Goal: Complete application form

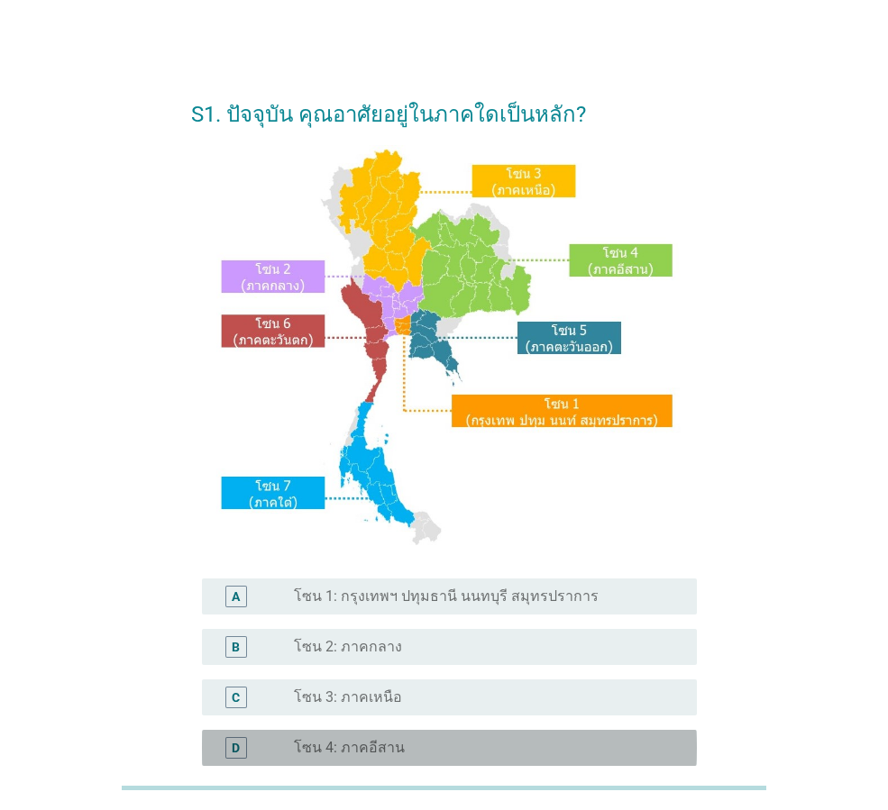
click at [372, 757] on div "radio_button_unchecked โซน 4: ภาคอีสาน" at bounding box center [488, 748] width 388 height 22
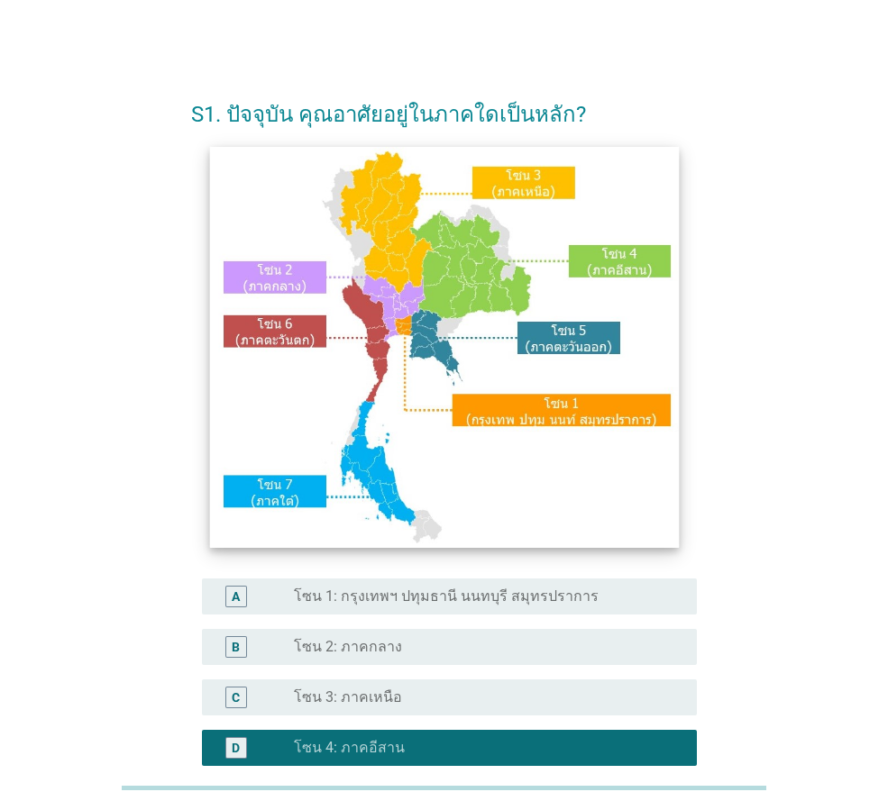
scroll to position [339, 0]
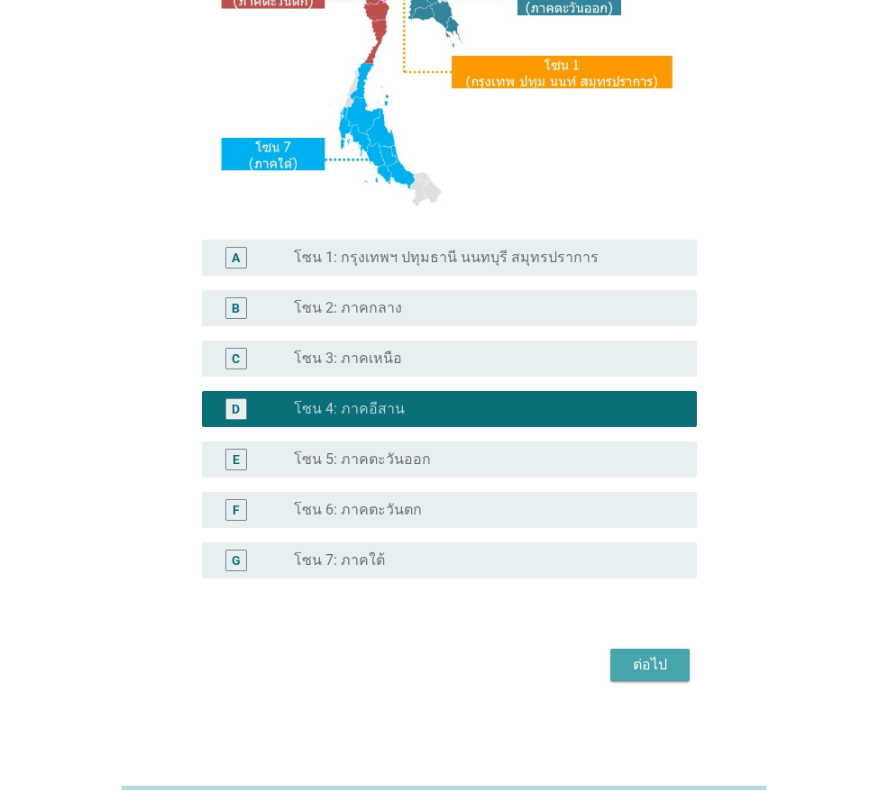
click at [627, 670] on div "ต่อไป" at bounding box center [650, 665] width 50 height 22
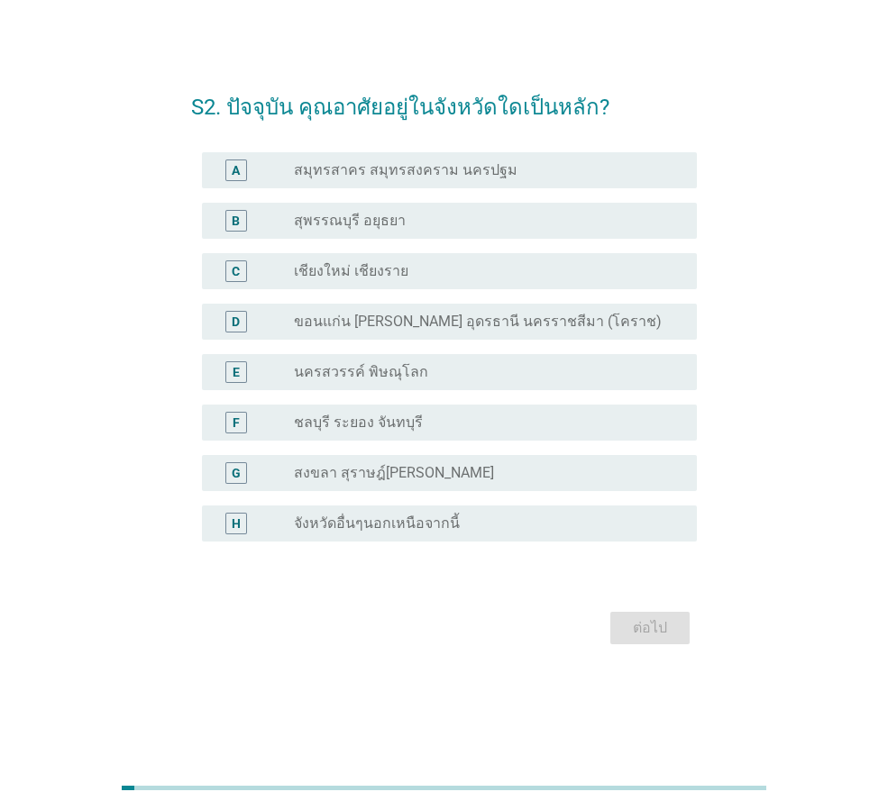
scroll to position [0, 0]
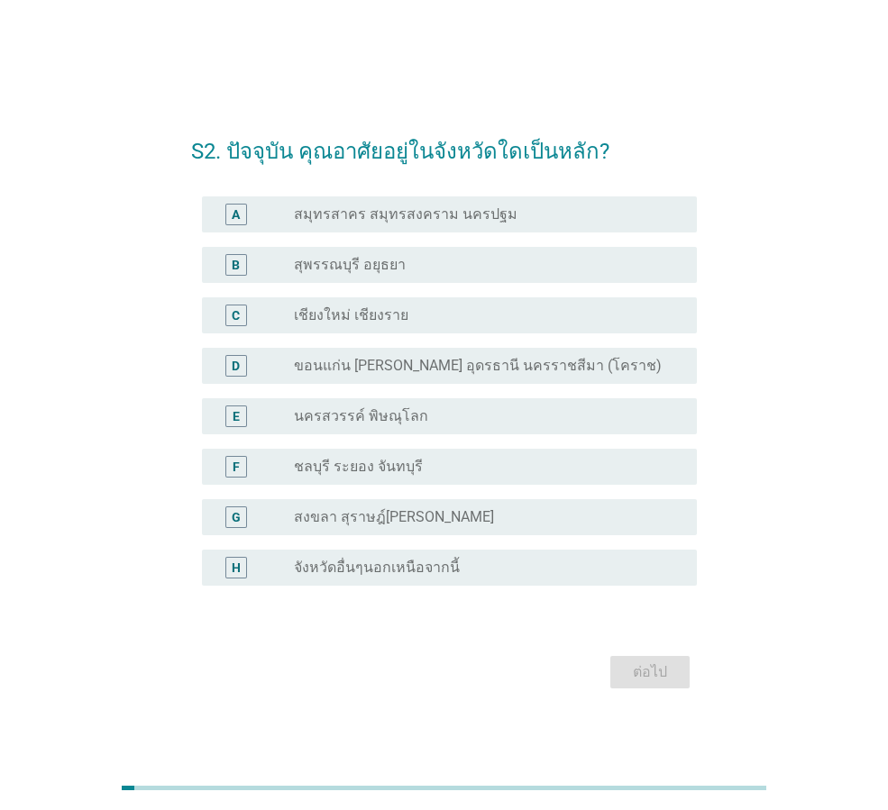
click at [437, 345] on div "D radio_button_unchecked ขอนแก่น [PERSON_NAME] อุดรธานี นครราชสีมา (โคราช)" at bounding box center [444, 366] width 506 height 50
click at [441, 384] on div "D radio_button_unchecked ขอนแก่น [PERSON_NAME] อุดรธานี นครราชสีมา (โคราช)" at bounding box center [444, 366] width 506 height 50
drag, startPoint x: 462, startPoint y: 359, endPoint x: 501, endPoint y: 380, distance: 45.2
click at [463, 359] on label "ขอนแก่น [PERSON_NAME] อุดรธานี นครราชสีมา (โคราช)" at bounding box center [478, 366] width 368 height 18
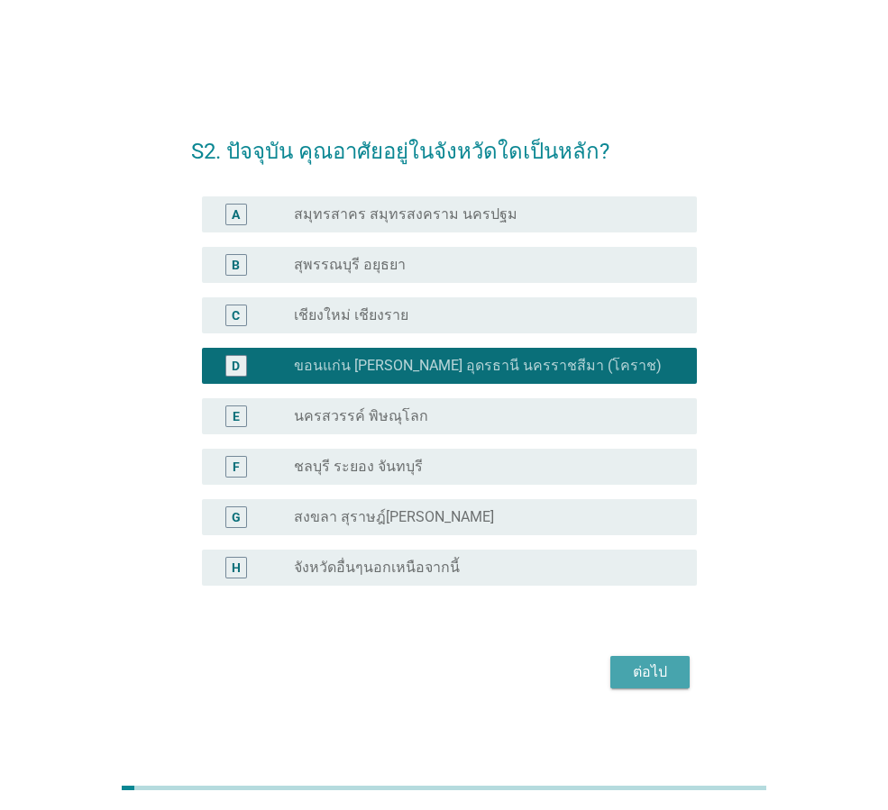
click at [650, 681] on div "ต่อไป" at bounding box center [650, 673] width 50 height 22
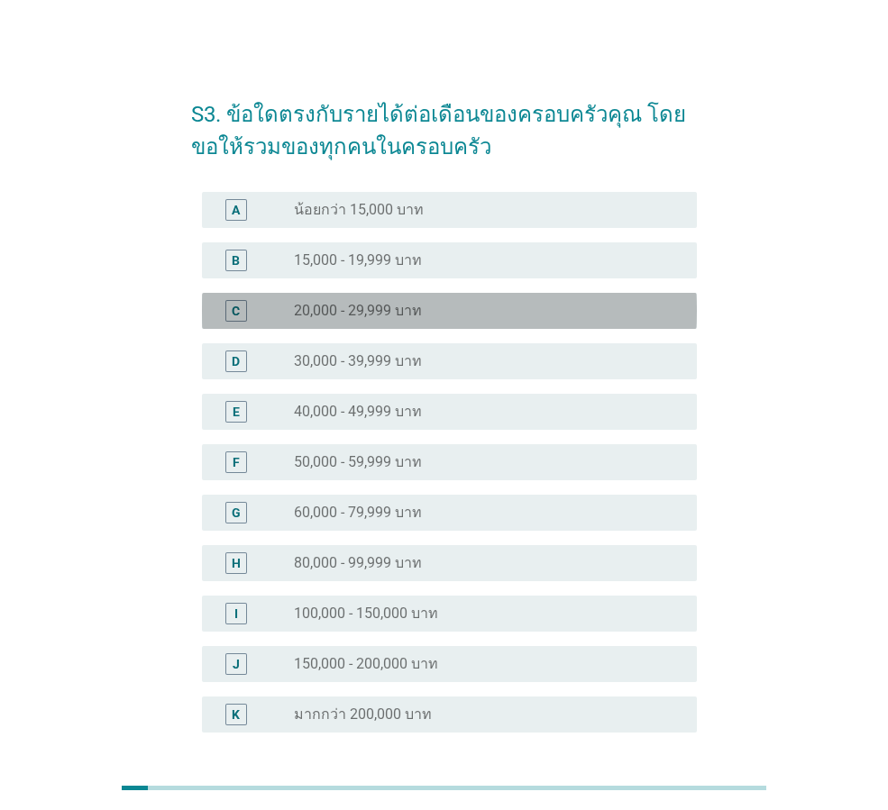
click at [409, 310] on label "20,000 - 29,999 บาท" at bounding box center [358, 311] width 128 height 18
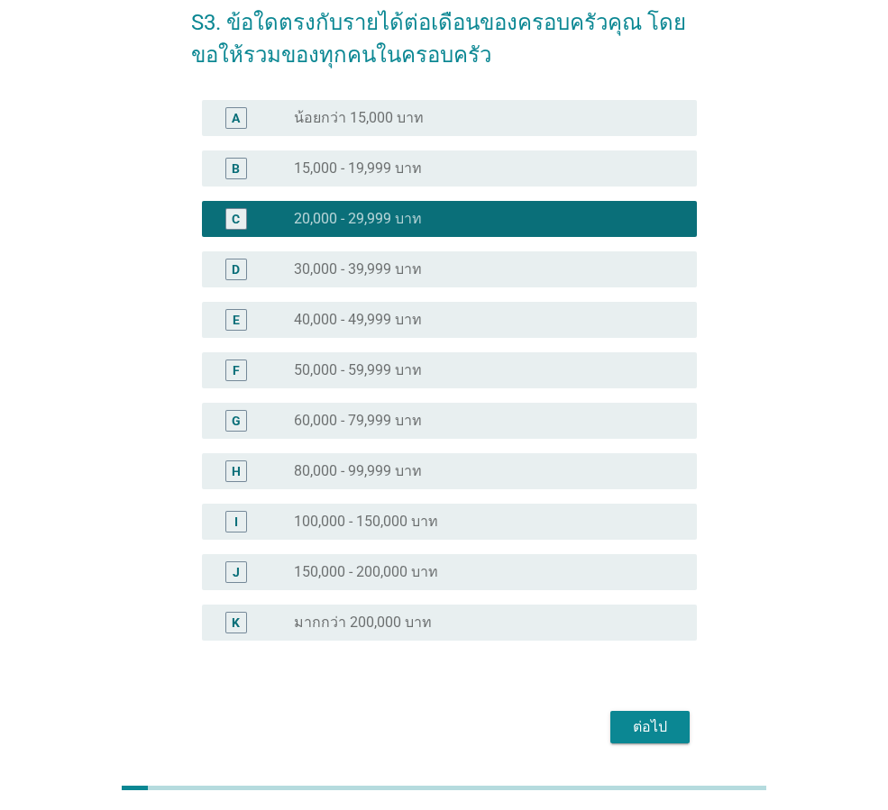
scroll to position [154, 0]
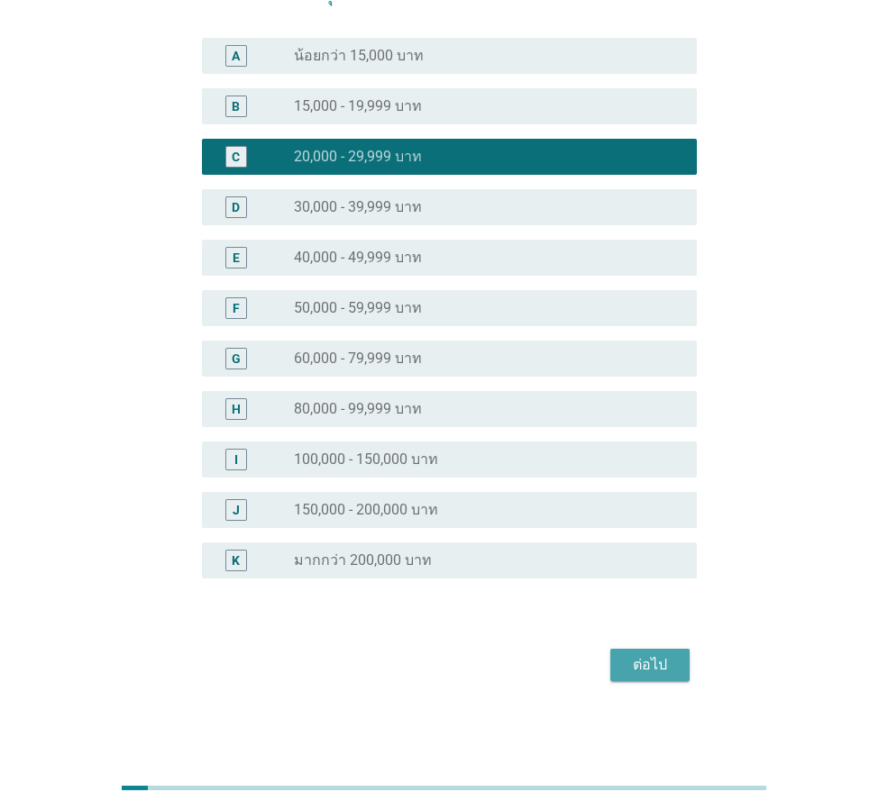
click at [642, 672] on div "ต่อไป" at bounding box center [650, 665] width 50 height 22
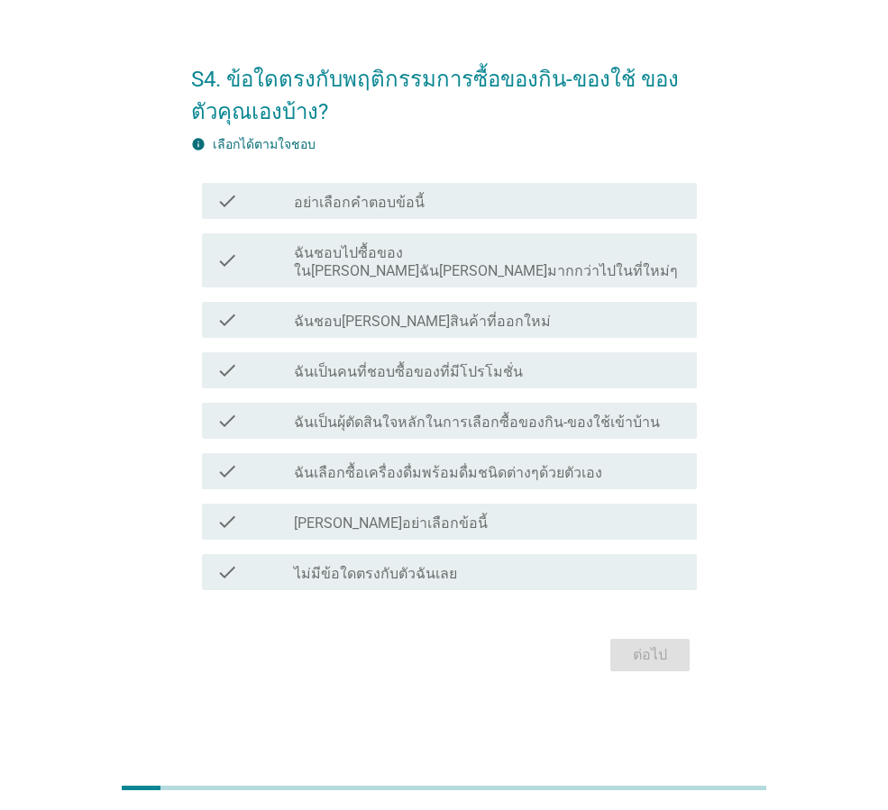
scroll to position [0, 0]
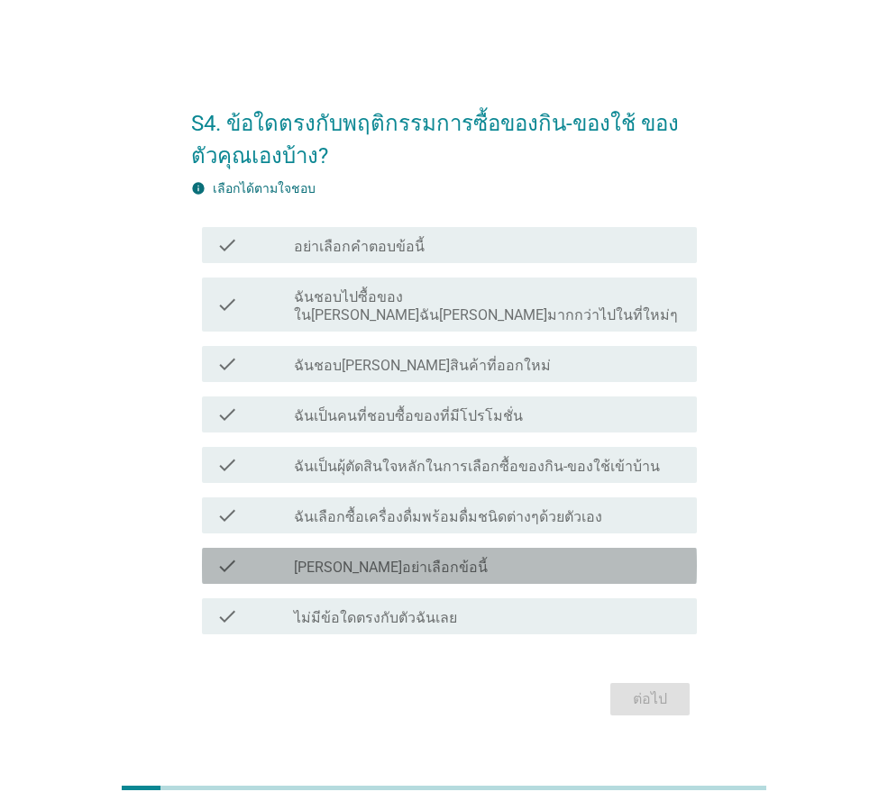
click at [382, 559] on label "[PERSON_NAME]อย่าเลือกข้อนี้" at bounding box center [391, 568] width 194 height 18
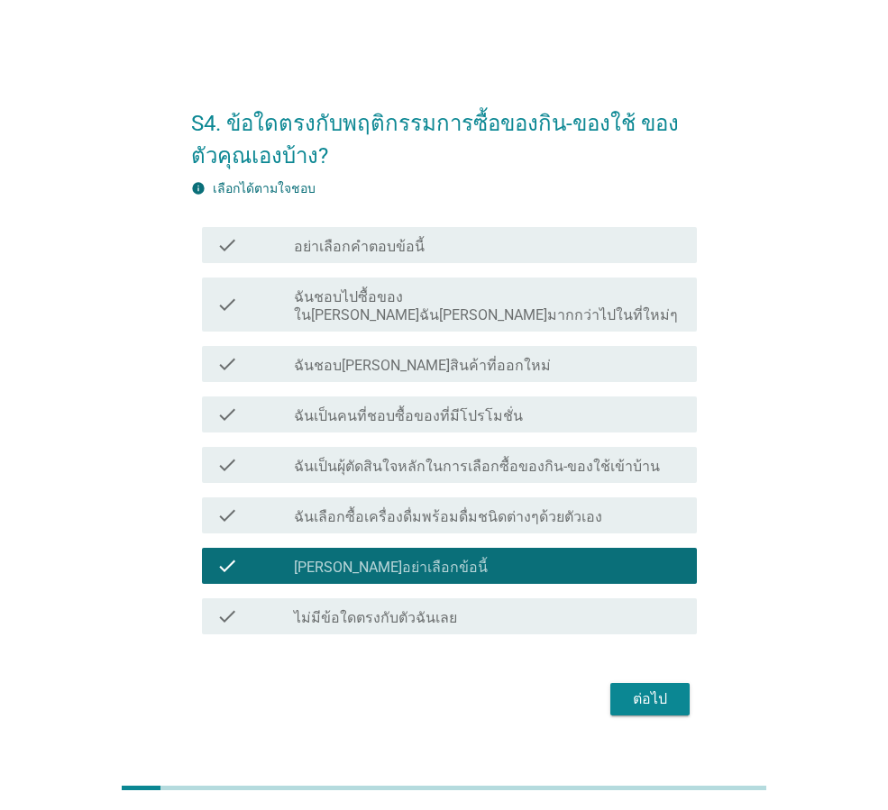
click at [542, 508] on label "ฉันเลือกซื้อเครื่องดื่มพร้อมดื่มชนิดต่างๆด้วยตัวเอง" at bounding box center [448, 517] width 308 height 18
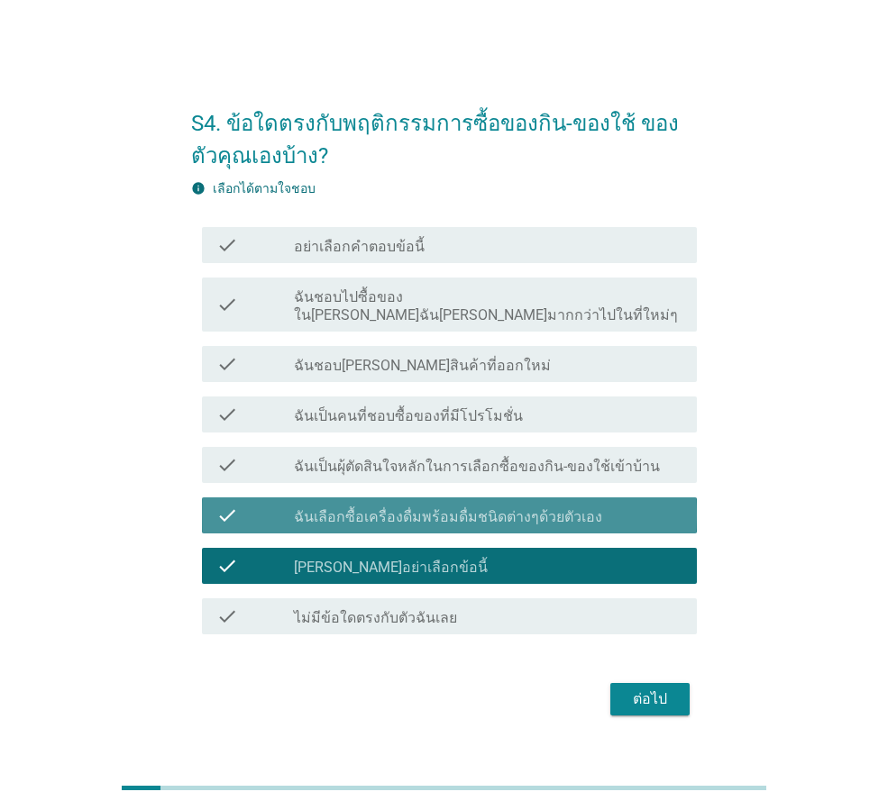
click at [510, 458] on label "ฉันเป็นผุ้ตัดสินใจหลักในการเลือกซื้อของกิน-ของใช้เข้าบ้าน" at bounding box center [477, 467] width 366 height 18
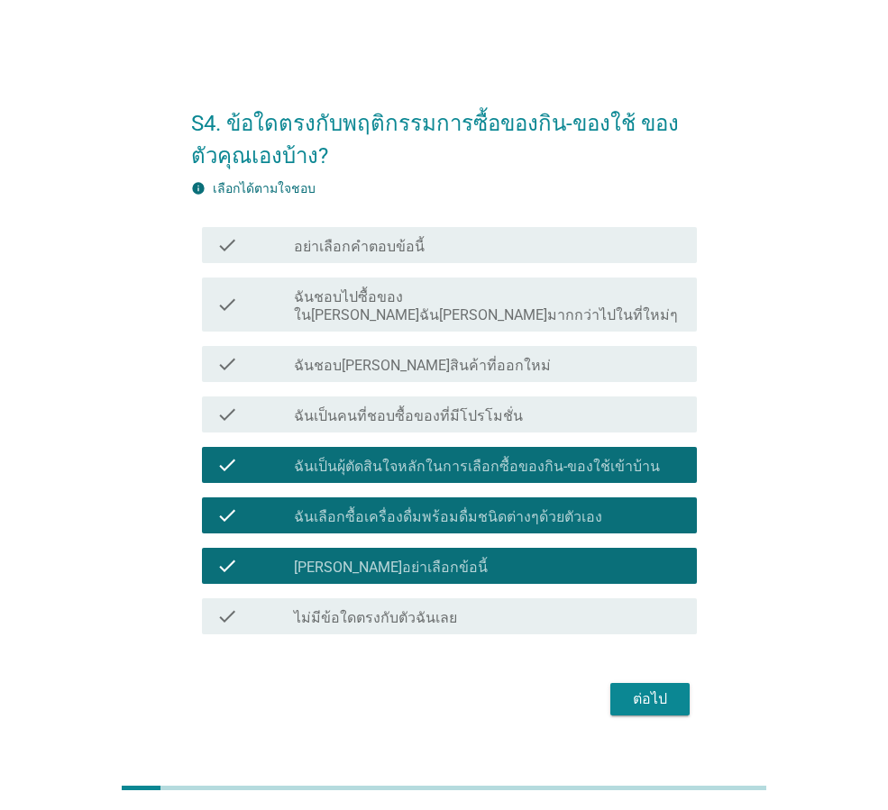
click at [409, 440] on div "check check_box ฉันเป็นผุ้ตัดสินใจหลักในการเลือกซื้อของกิน-ของใช้เข้าบ้าน" at bounding box center [444, 465] width 506 height 50
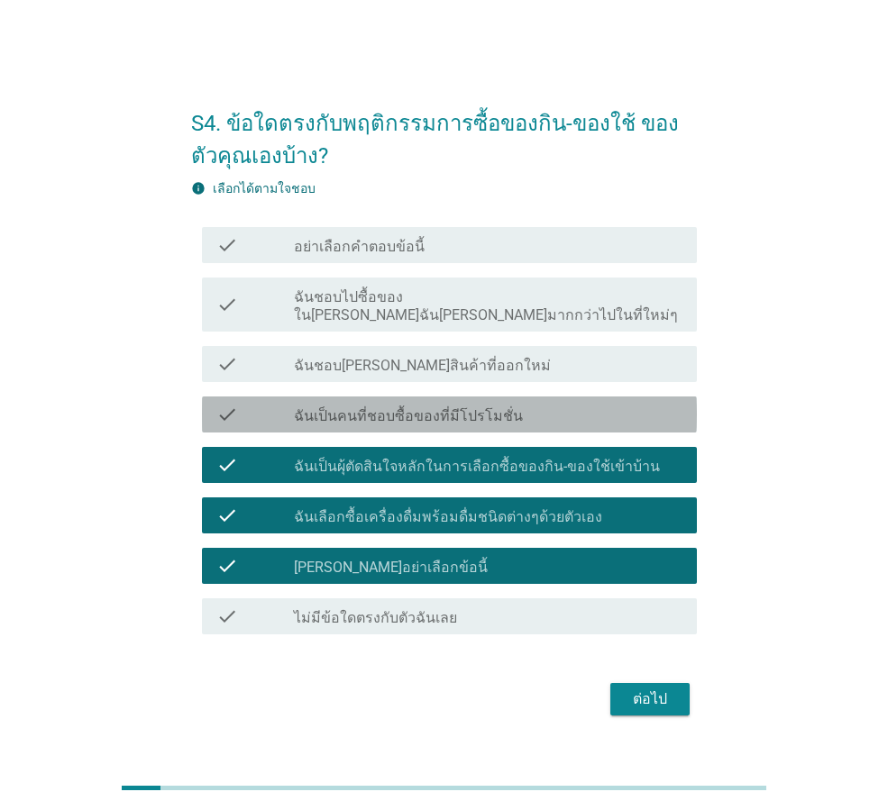
drag, startPoint x: 379, startPoint y: 398, endPoint x: 374, endPoint y: 369, distance: 30.2
click at [379, 404] on div "check_box_outline_blank ฉันเป็นคนที่ชอบซื้อของที่มีโปรโมชั่น" at bounding box center [488, 415] width 388 height 22
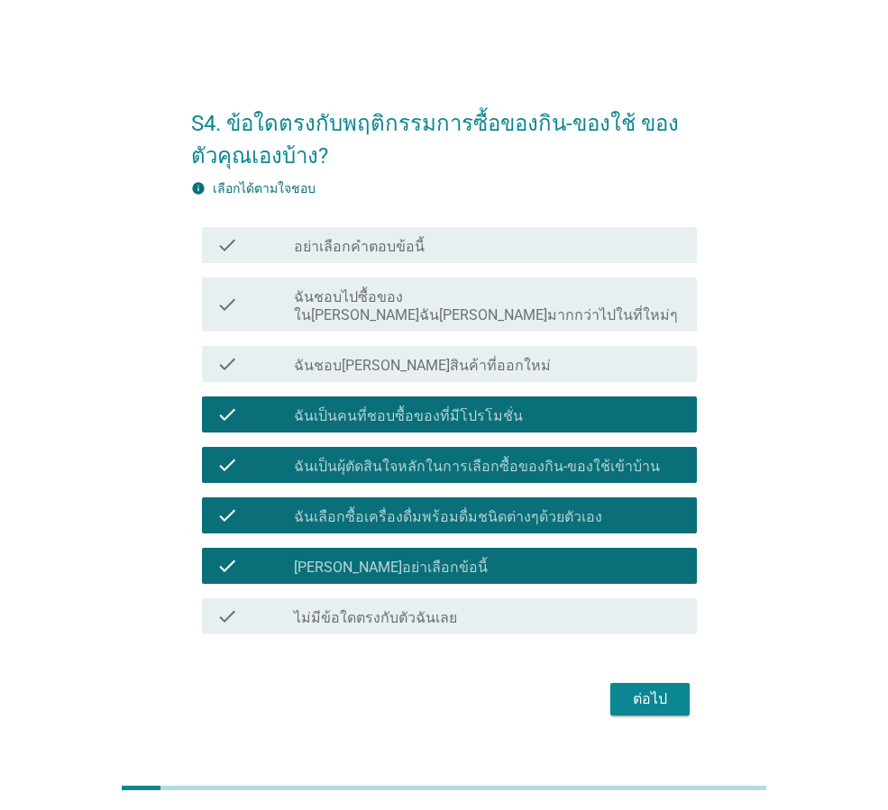
drag, startPoint x: 374, startPoint y: 369, endPoint x: 370, endPoint y: 332, distance: 37.2
click at [370, 361] on div "check check_box_outline_blank ฉันชอบ[PERSON_NAME]สินค้าที่ออกใหม่" at bounding box center [449, 364] width 495 height 36
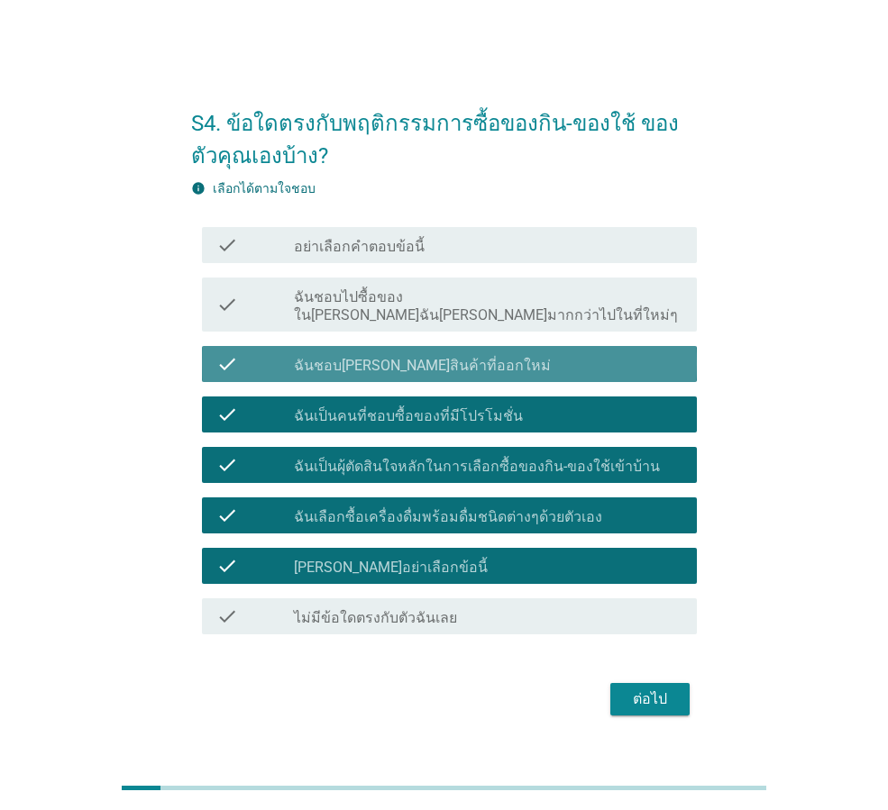
click at [370, 324] on div "check check_box_outline_blank อย่าเลือกคำตอบข้อนี้ check check_box_outline_blan…" at bounding box center [444, 431] width 506 height 422
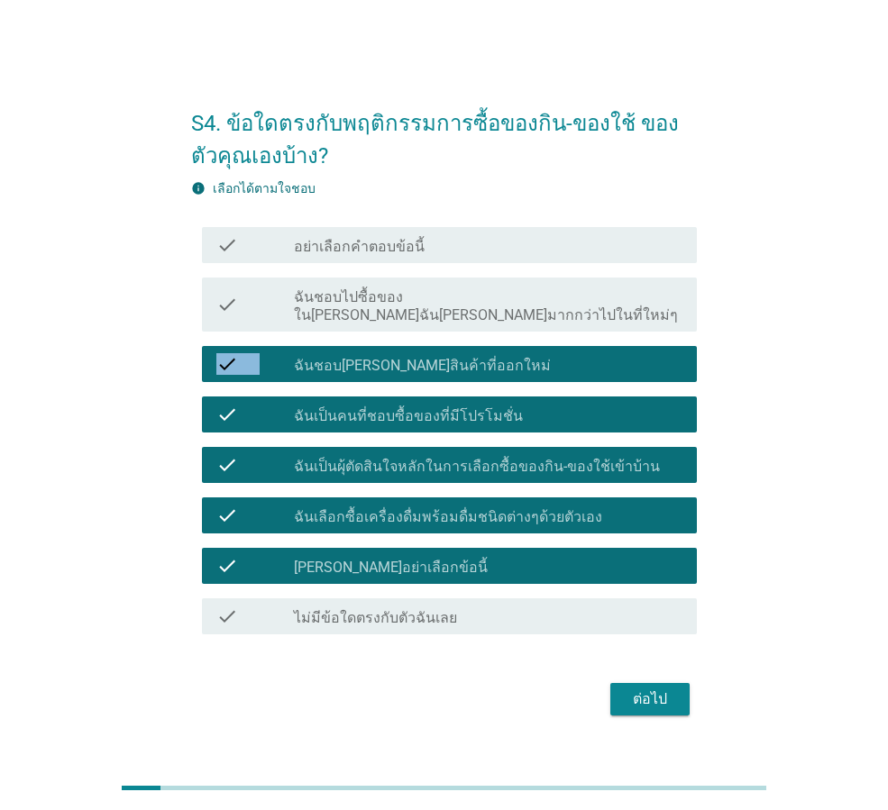
click at [356, 306] on label "ฉันชอบไปซื้อของใน[PERSON_NAME]ฉัน[PERSON_NAME]มากกว่าไปในที่ใหม่ๆ" at bounding box center [488, 306] width 388 height 36
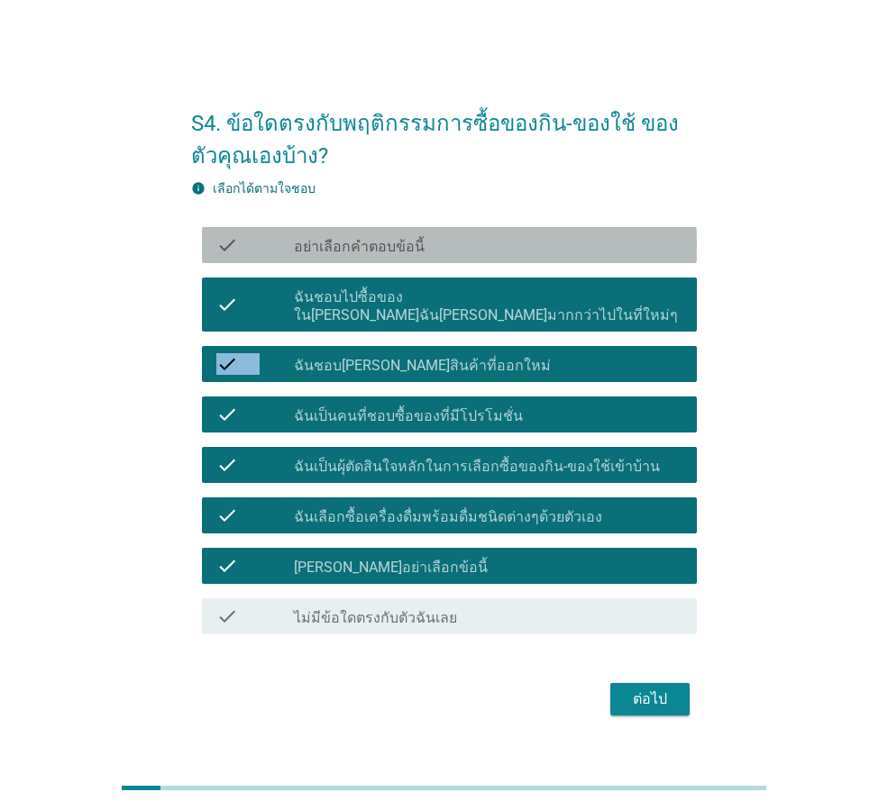
click at [369, 256] on label "อย่าเลือกคำตอบข้อนี้" at bounding box center [359, 247] width 131 height 18
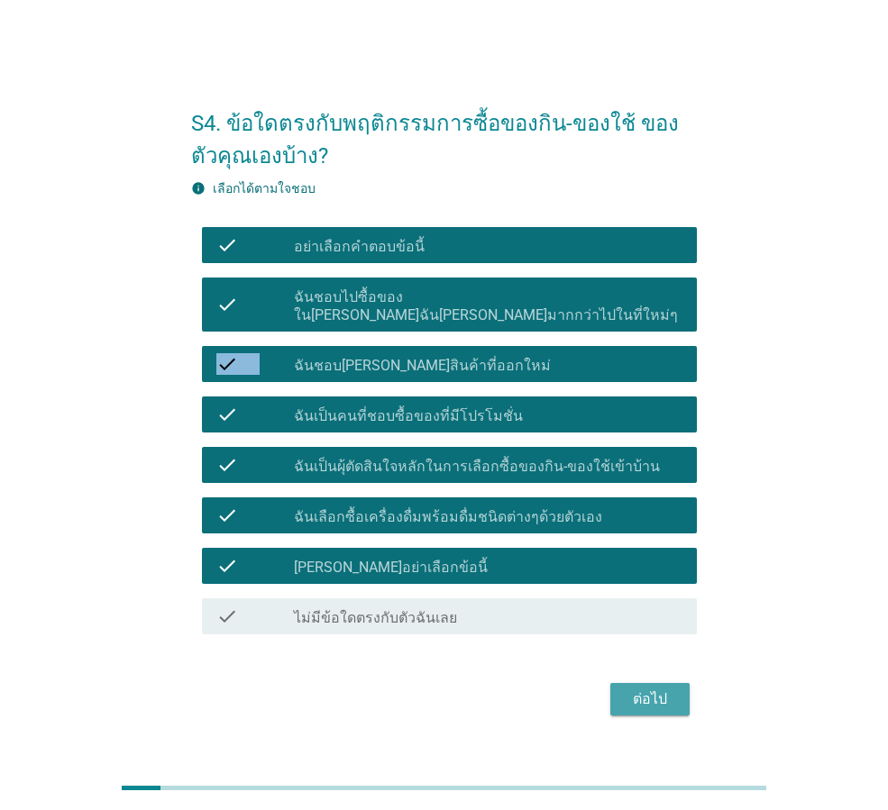
click at [670, 689] on div "ต่อไป" at bounding box center [650, 700] width 50 height 22
